Goal: Check status

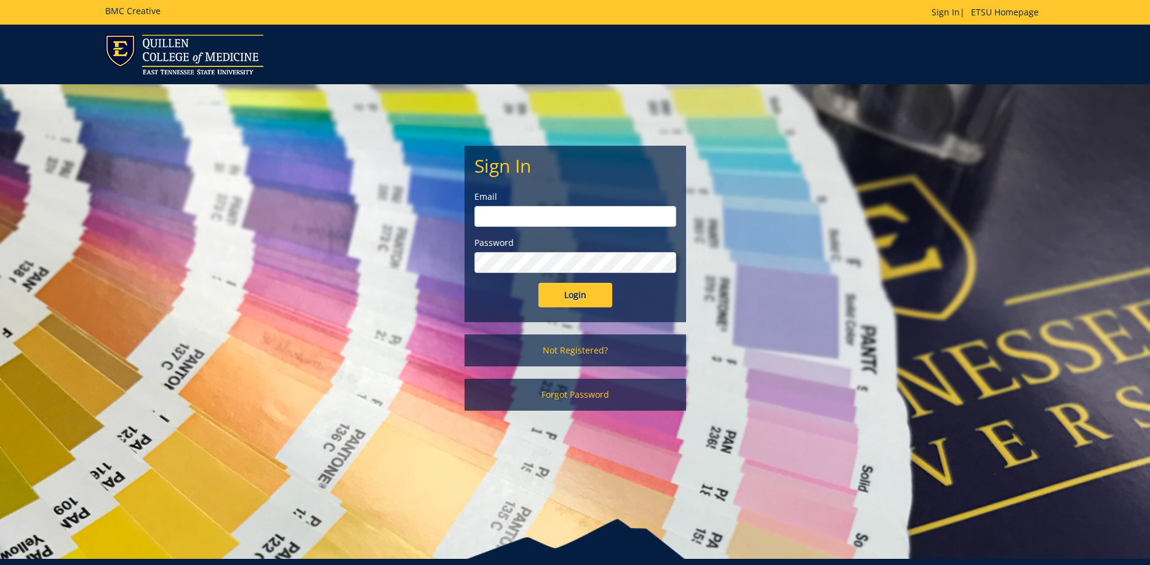
click at [503, 221] on input "email" at bounding box center [575, 216] width 202 height 21
type input "[PERSON_NAME][EMAIL_ADDRESS][DOMAIN_NAME]"
click at [538, 283] on input "Login" at bounding box center [575, 295] width 74 height 25
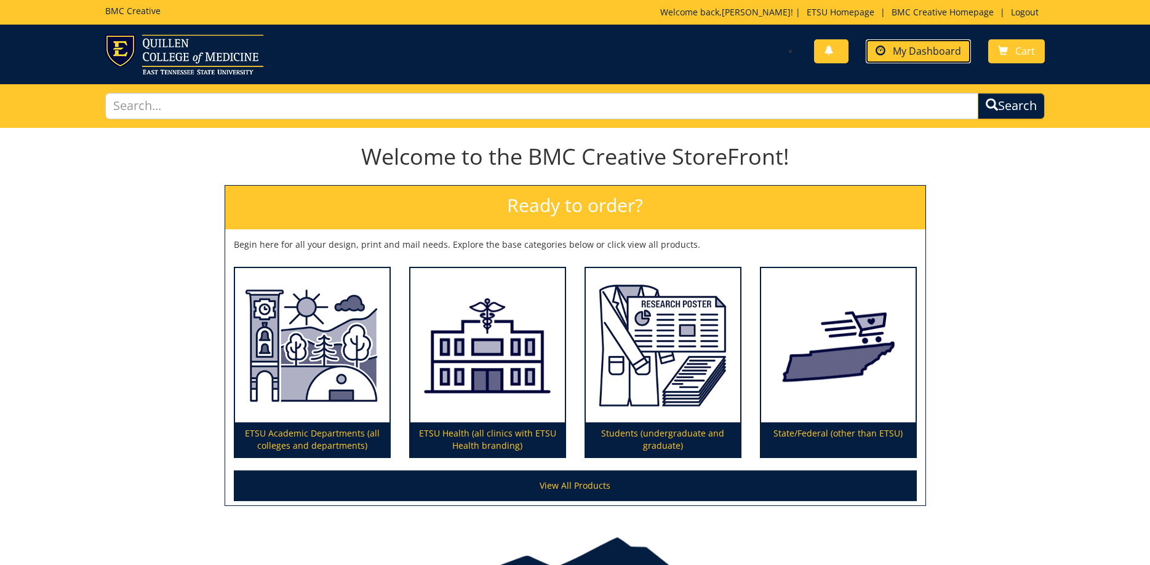
click at [912, 46] on span "My Dashboard" at bounding box center [927, 51] width 68 height 14
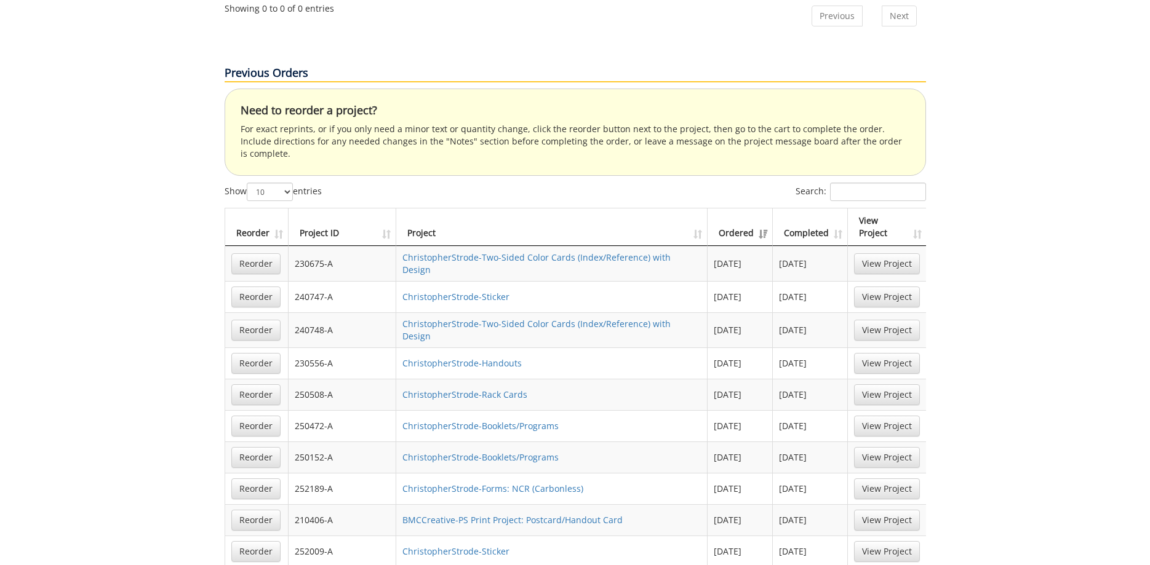
scroll to position [753, 0]
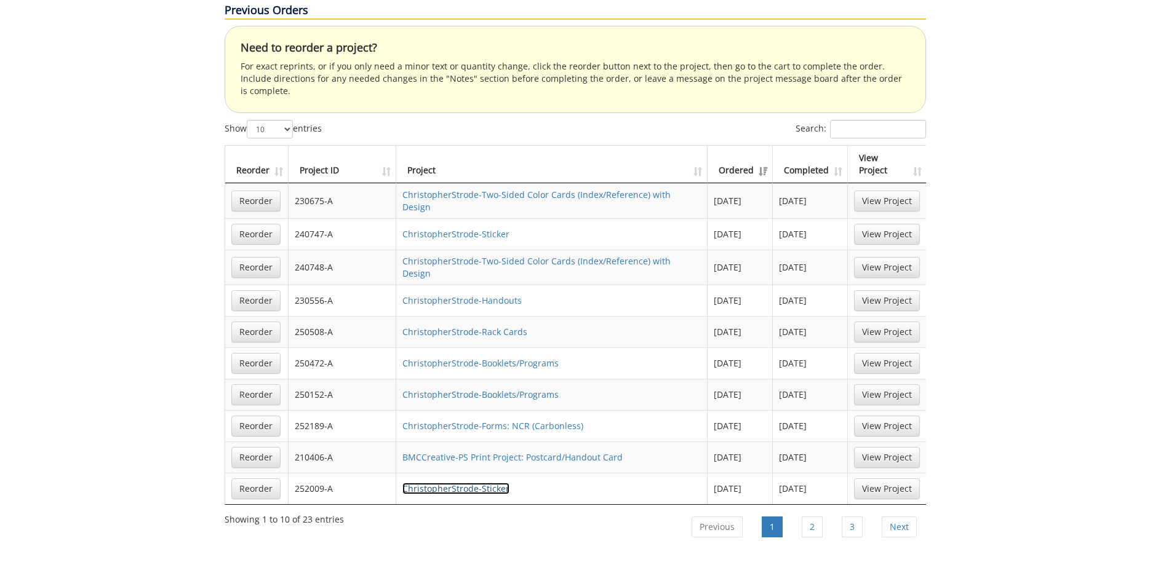
click at [491, 483] on link "ChristopherStrode-Sticker" at bounding box center [455, 489] width 107 height 12
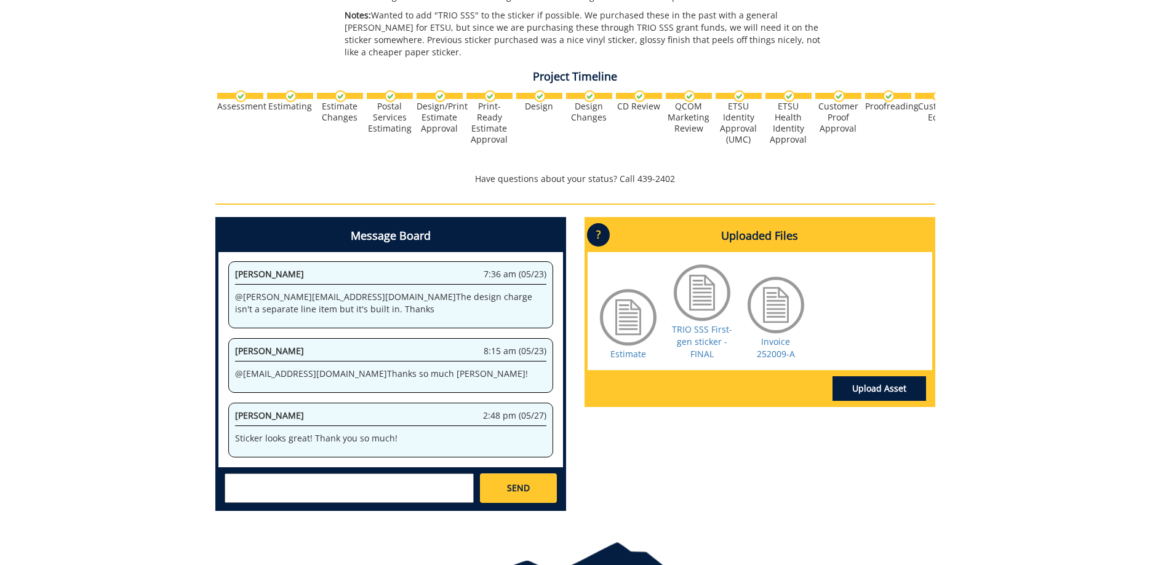
scroll to position [439, 0]
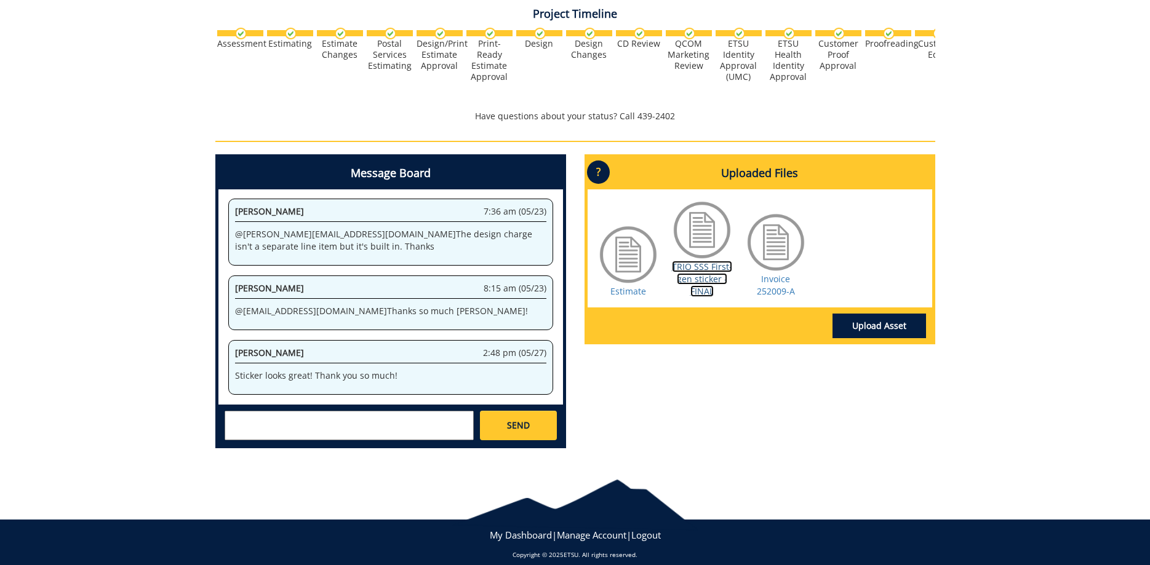
click at [690, 267] on link "TRIO SSS First-gen sticker - FINAL" at bounding box center [702, 279] width 60 height 36
click at [629, 292] on link "Estimate" at bounding box center [628, 291] width 36 height 12
click at [715, 271] on link "TRIO SSS First-gen sticker - FINAL" at bounding box center [702, 279] width 60 height 36
